Goal: Obtain resource: Obtain resource

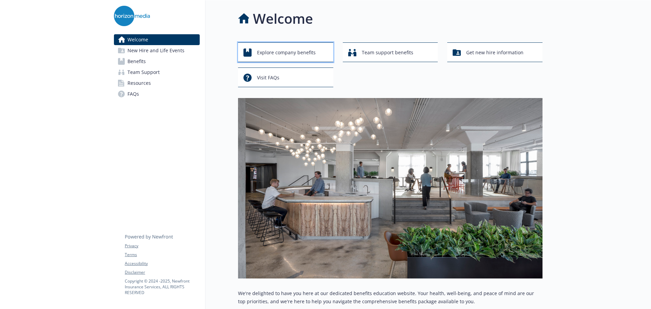
click at [315, 51] on div "Explore company benefits" at bounding box center [286, 52] width 86 height 13
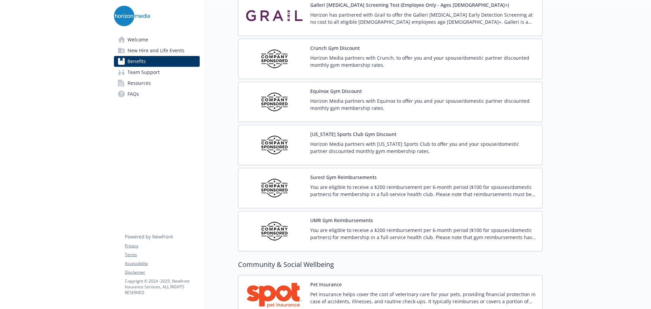
scroll to position [1525, 0]
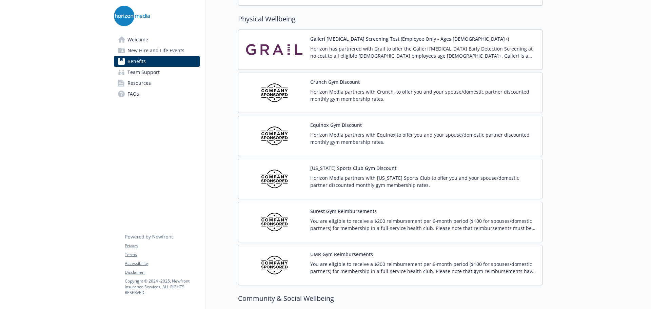
click at [451, 217] on div "Surest Gym Reimbursements You are eligible to receive a $200 reimbursement per …" at bounding box center [423, 221] width 226 height 29
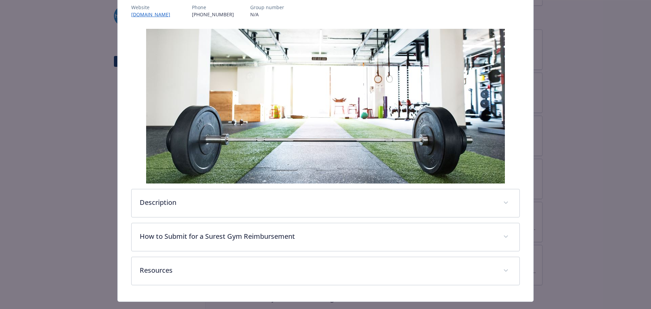
scroll to position [106, 0]
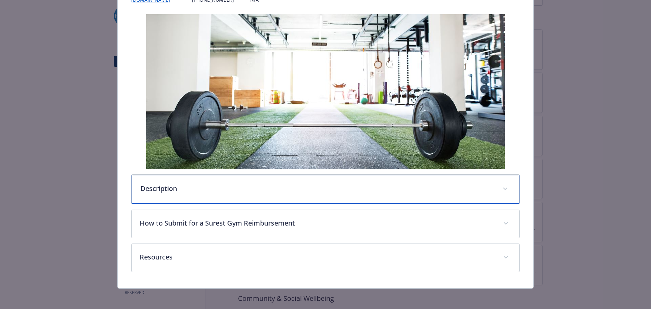
click at [324, 191] on p "Description" at bounding box center [317, 188] width 354 height 10
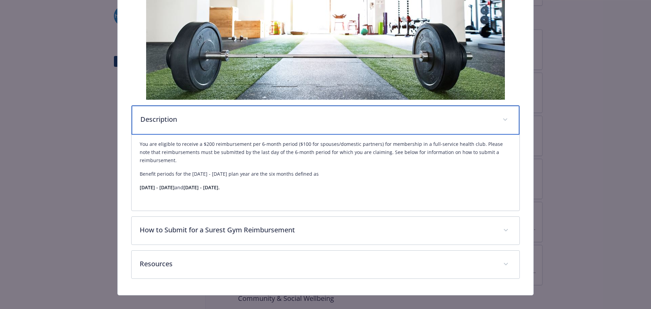
scroll to position [183, 0]
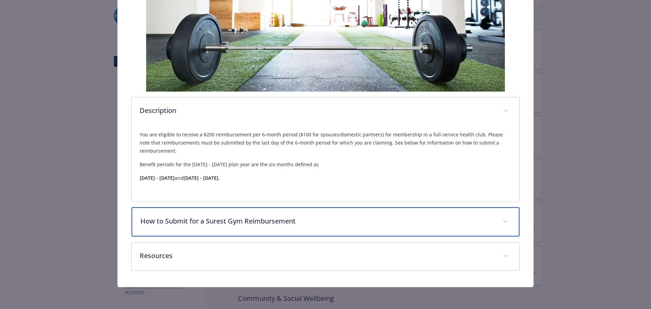
click at [341, 216] on div "How to Submit for a Surest Gym Reimbursement" at bounding box center [325, 221] width 388 height 29
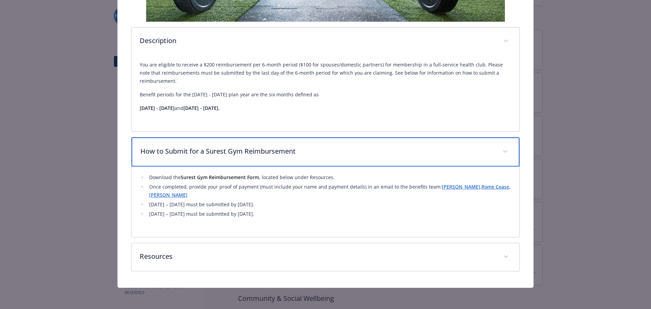
scroll to position [254, 0]
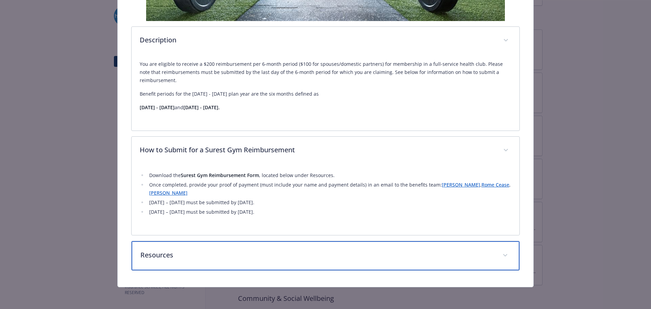
click at [298, 252] on p "Resources" at bounding box center [317, 255] width 354 height 10
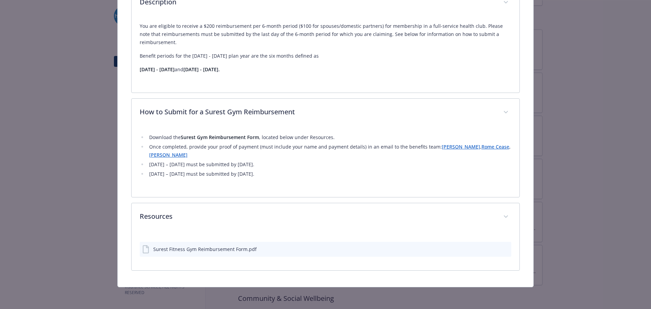
click at [237, 252] on div "Surest Fitness Gym Reimbursement Form.pdf" at bounding box center [204, 248] width 103 height 7
click at [491, 250] on icon "download file" at bounding box center [493, 248] width 5 height 5
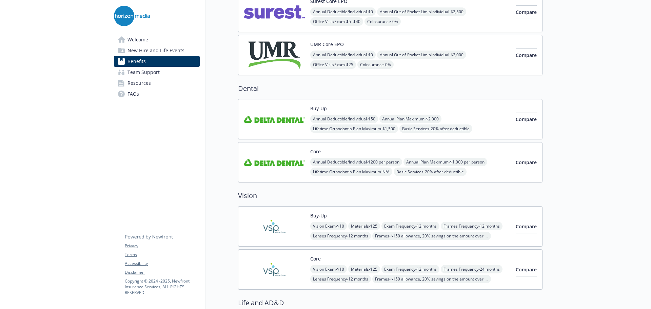
click at [137, 42] on span "Welcome" at bounding box center [137, 39] width 21 height 11
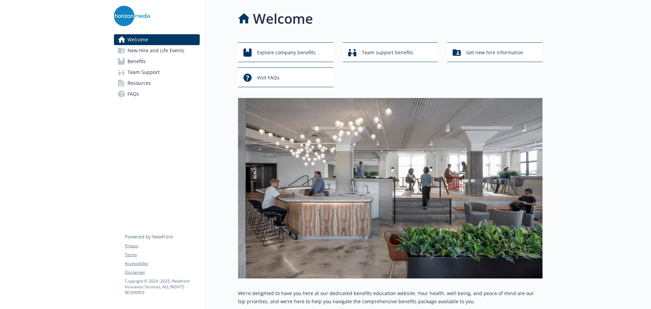
click at [548, 175] on div at bounding box center [596, 248] width 108 height 496
